Goal: Navigation & Orientation: Find specific page/section

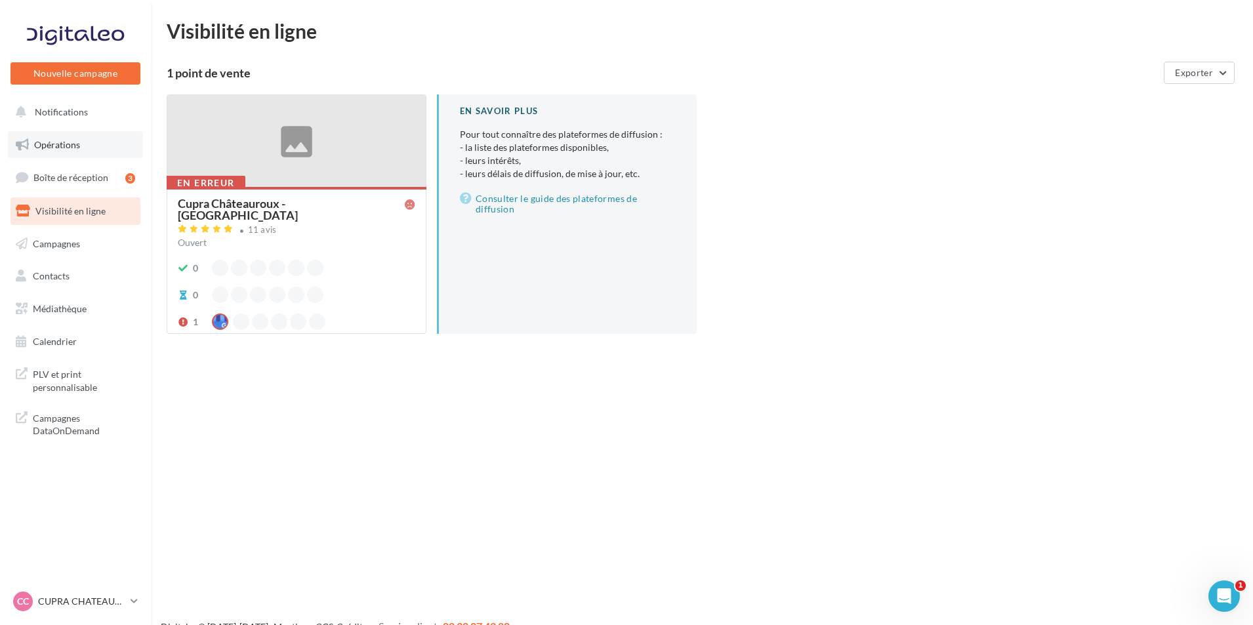
click at [102, 152] on link "Opérations" at bounding box center [75, 145] width 135 height 28
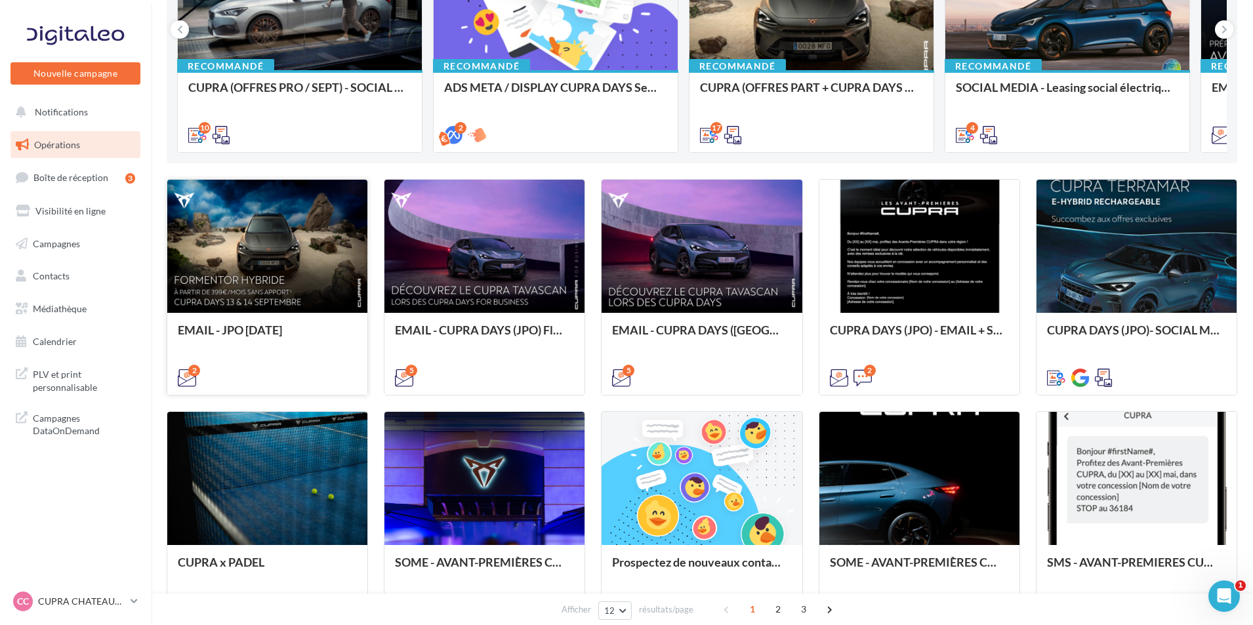
scroll to position [263, 0]
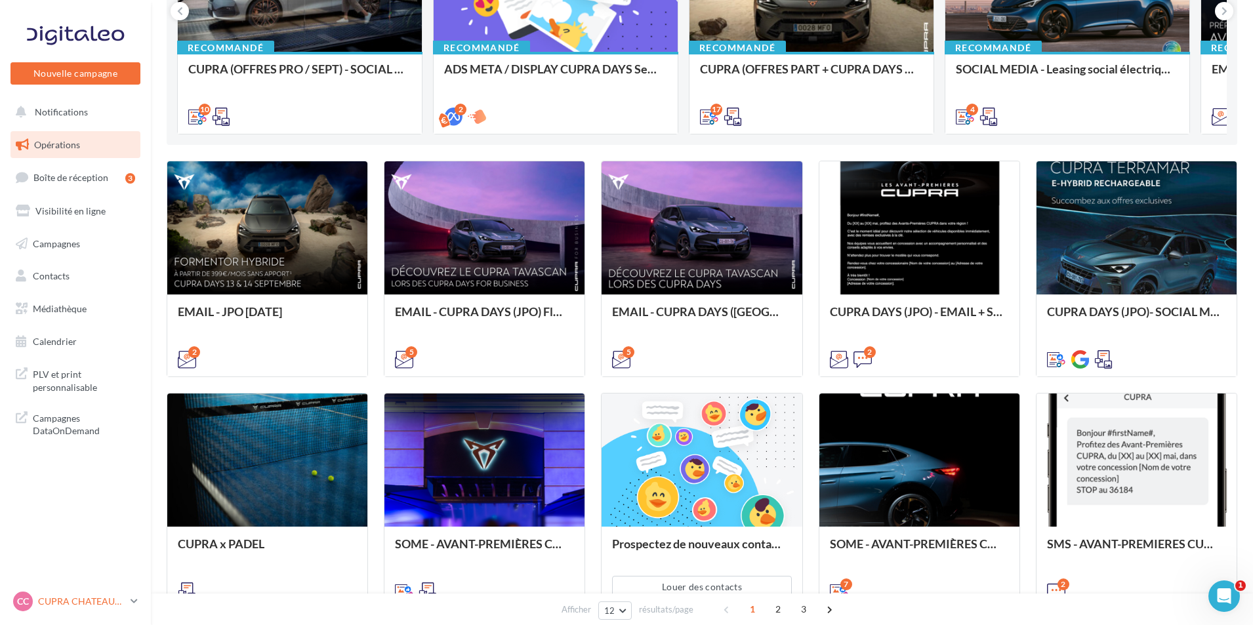
click at [106, 602] on p "CUPRA CHATEAUROUX" at bounding box center [81, 601] width 87 height 13
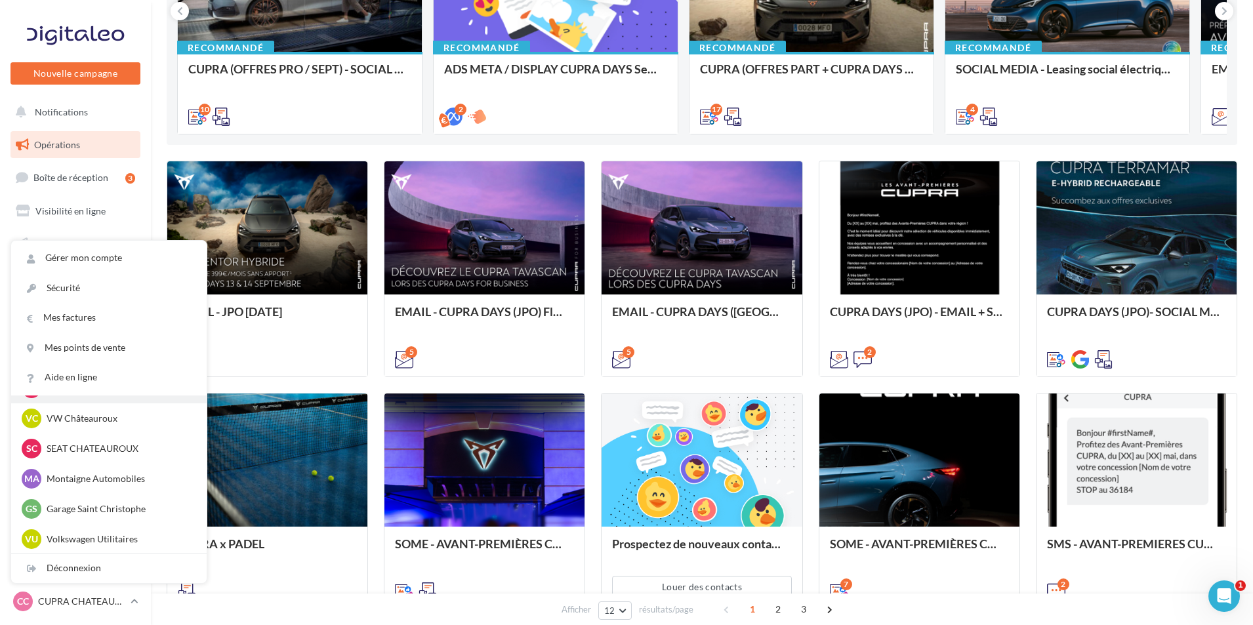
scroll to position [91, 0]
click at [128, 453] on p "SEAT CHATEAUROUX" at bounding box center [119, 447] width 144 height 13
